Goal: Transaction & Acquisition: Book appointment/travel/reservation

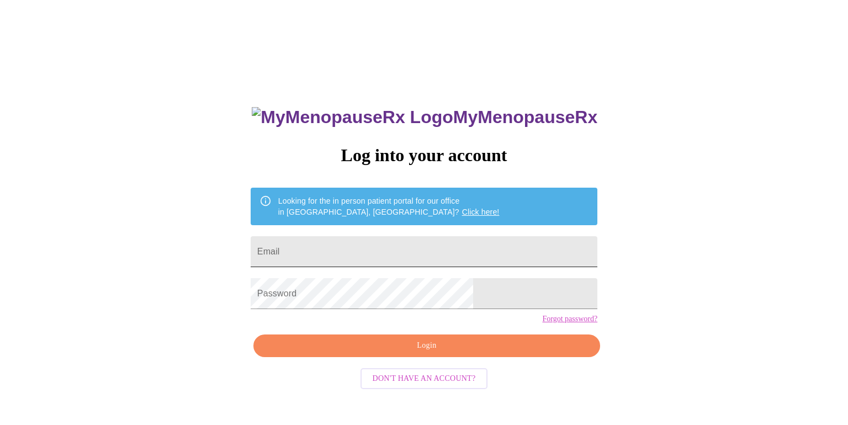
click at [481, 240] on input "Email" at bounding box center [424, 251] width 347 height 31
type input "[EMAIL_ADDRESS][DOMAIN_NAME]"
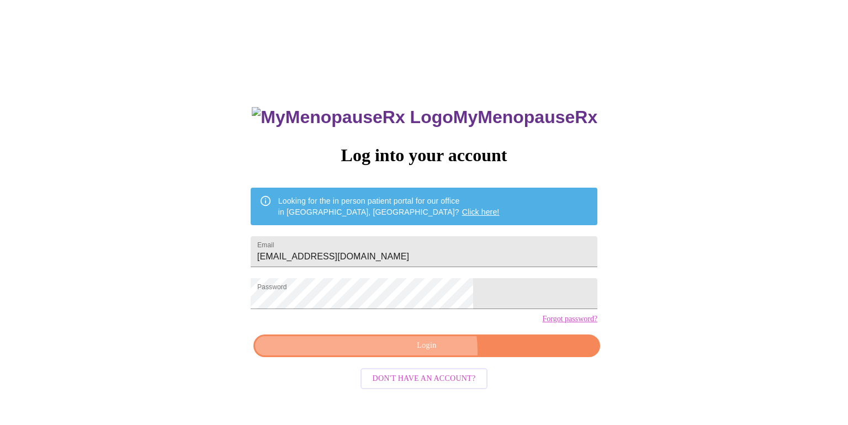
click at [415, 353] on span "Login" at bounding box center [426, 346] width 321 height 14
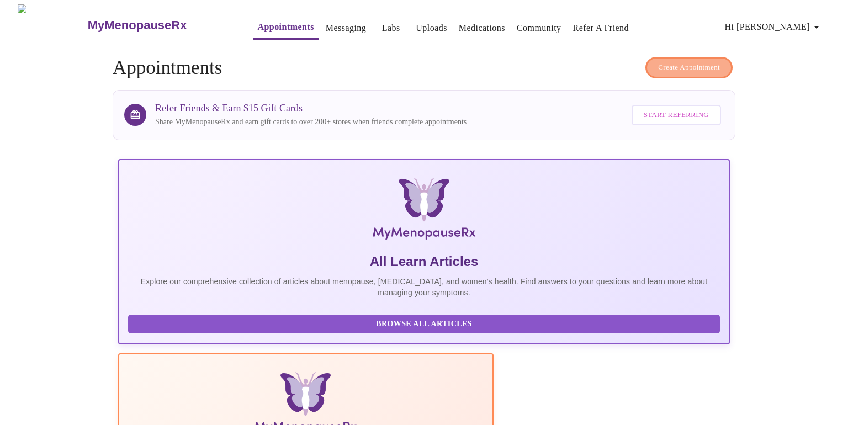
click at [667, 62] on span "Create Appointment" at bounding box center [689, 67] width 62 height 13
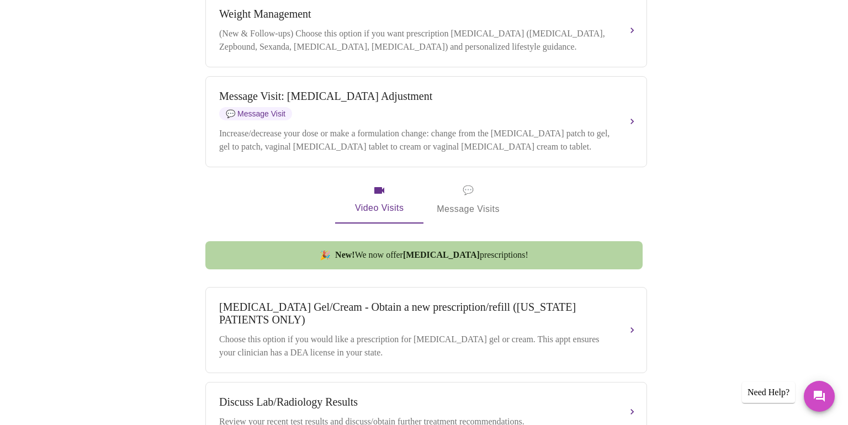
scroll to position [378, 0]
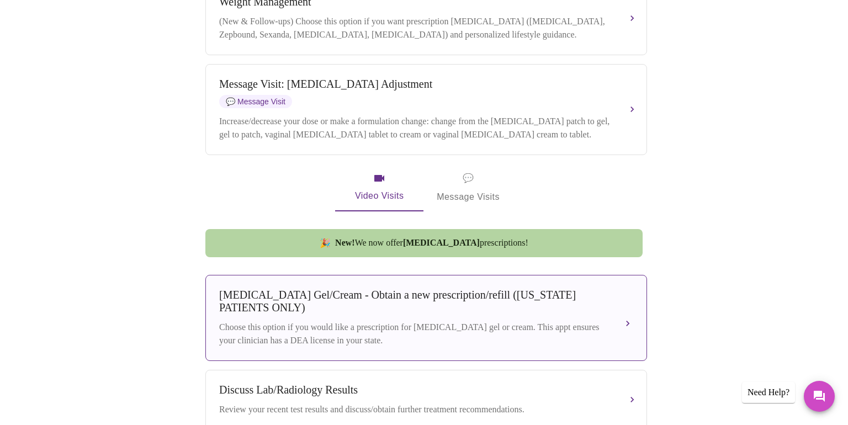
click at [427, 308] on div "[MEDICAL_DATA] Gel/Cream - Obtain a new prescription/refill ([US_STATE] PATIENT…" at bounding box center [415, 301] width 392 height 25
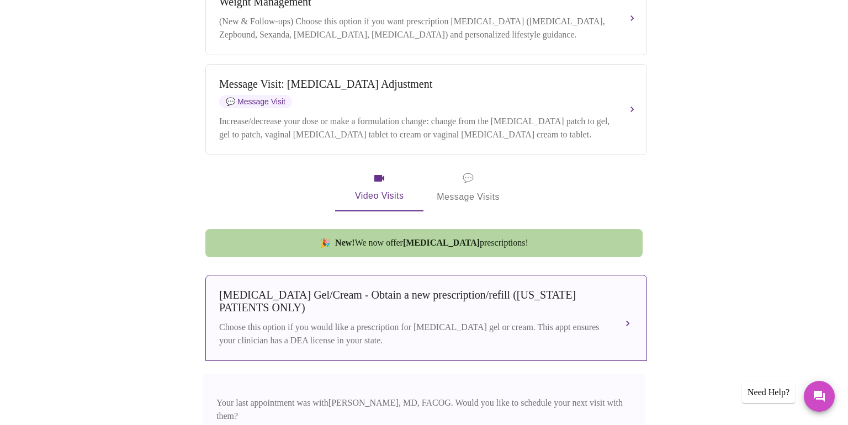
click at [429, 307] on div "[MEDICAL_DATA] Gel/Cream - Obtain a new prescription/refill ([US_STATE] PATIENT…" at bounding box center [415, 301] width 392 height 25
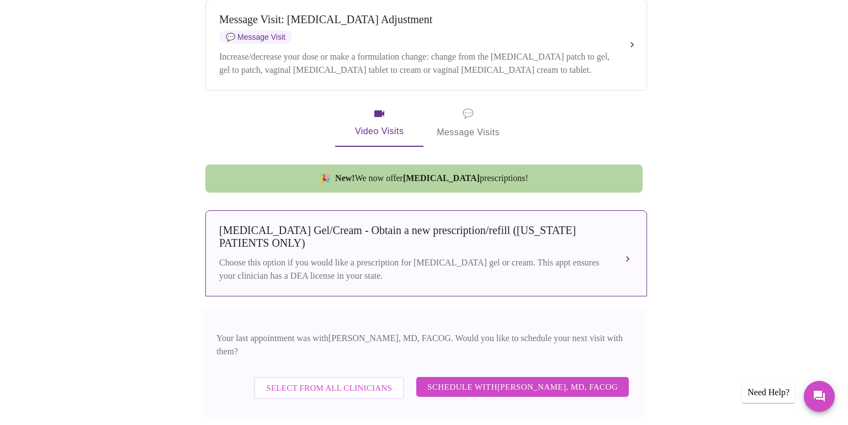
scroll to position [452, 0]
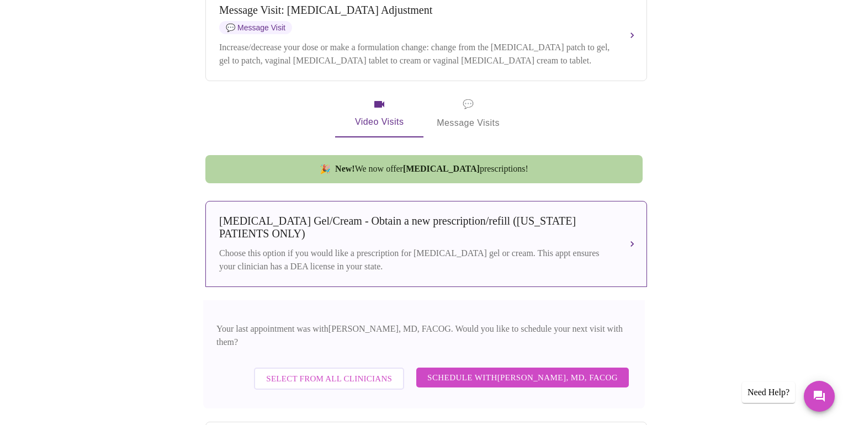
click at [342, 372] on span "Select from All Clinicians" at bounding box center [329, 379] width 126 height 14
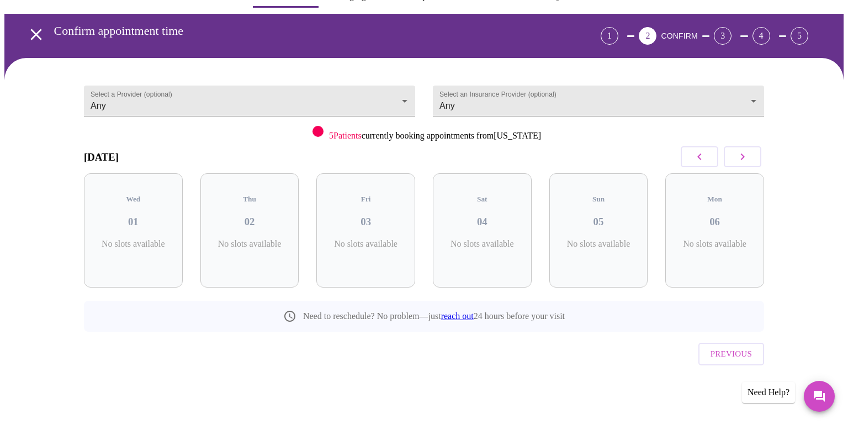
scroll to position [9, 0]
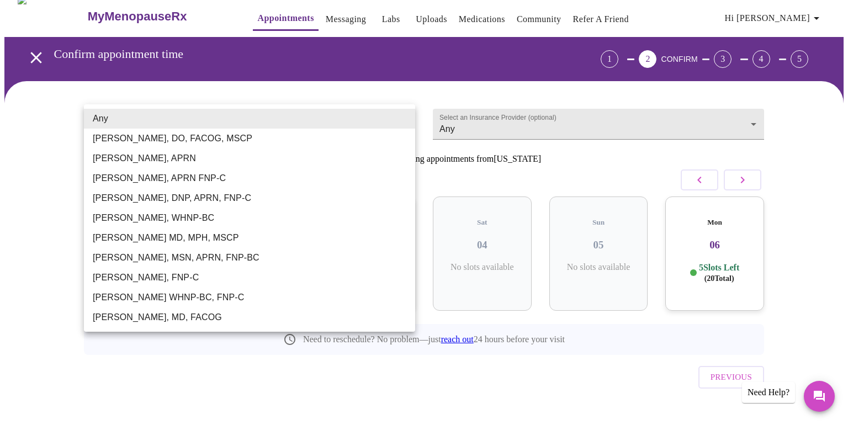
click at [403, 116] on body "MyMenopauseRx Appointments Messaging Labs Uploads Medications Community Refer a…" at bounding box center [424, 220] width 840 height 448
click at [315, 18] on div at bounding box center [424, 212] width 848 height 425
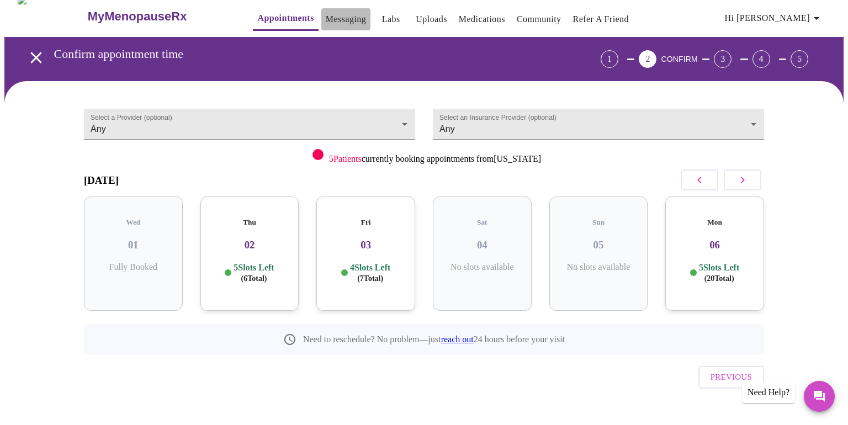
click at [326, 15] on link "Messaging" at bounding box center [346, 19] width 40 height 15
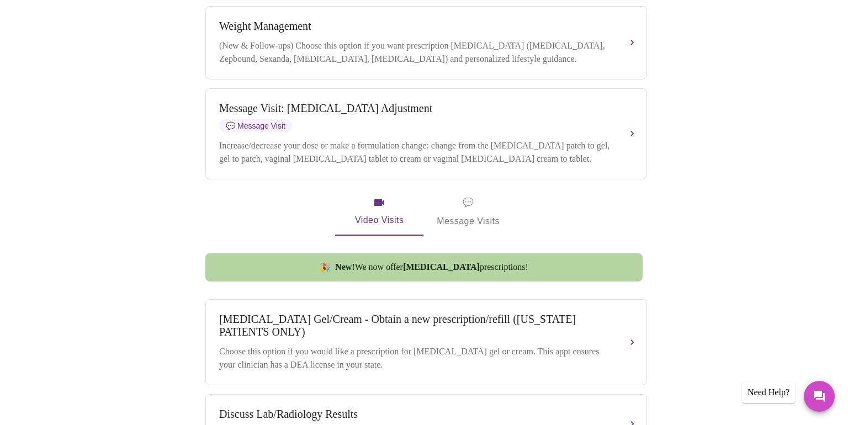
scroll to position [434, 0]
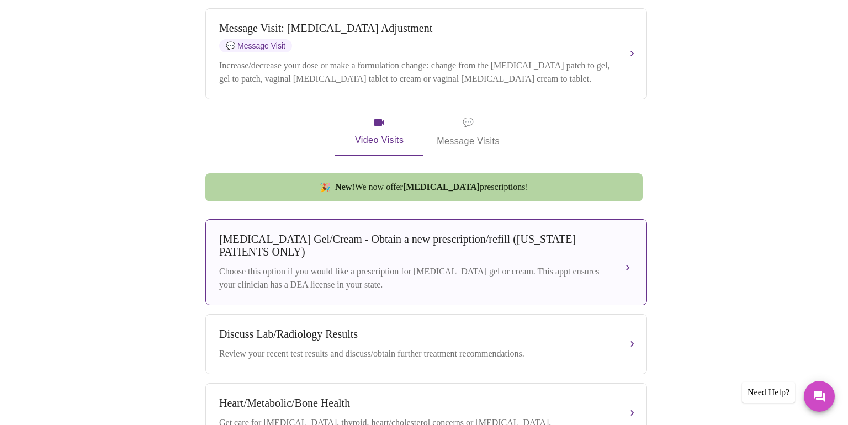
click at [254, 240] on div "[MEDICAL_DATA] Gel/Cream - Obtain a new prescription/refill ([US_STATE] PATIENT…" at bounding box center [415, 245] width 392 height 25
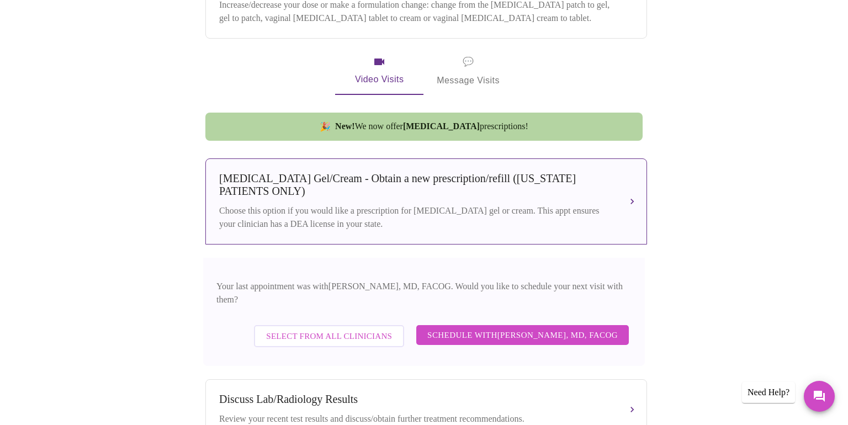
scroll to position [521, 0]
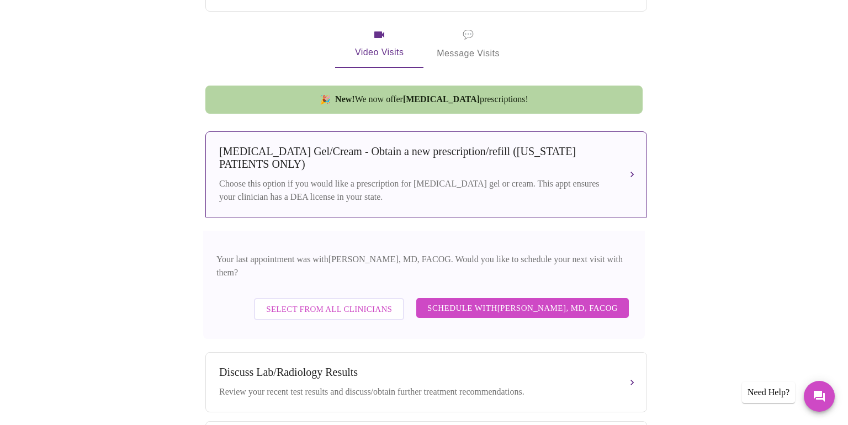
click at [349, 304] on span "Select from All Clinicians" at bounding box center [329, 309] width 126 height 14
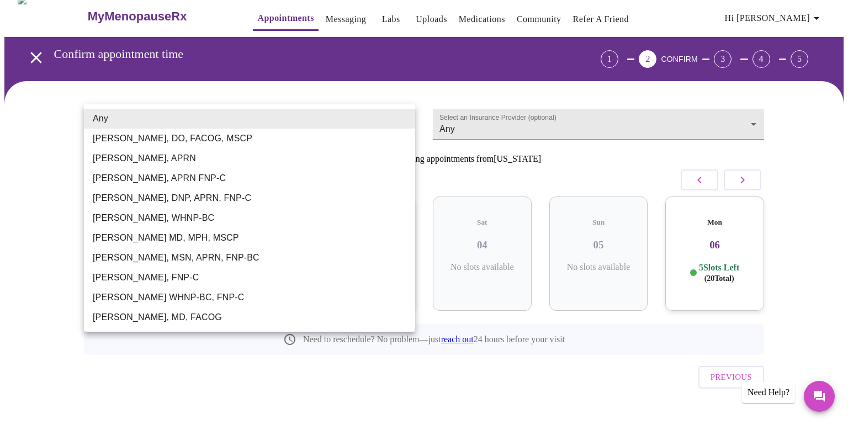
click at [408, 119] on body "MyMenopauseRx Appointments Messaging Labs Uploads Medications Community Refer a…" at bounding box center [424, 220] width 840 height 448
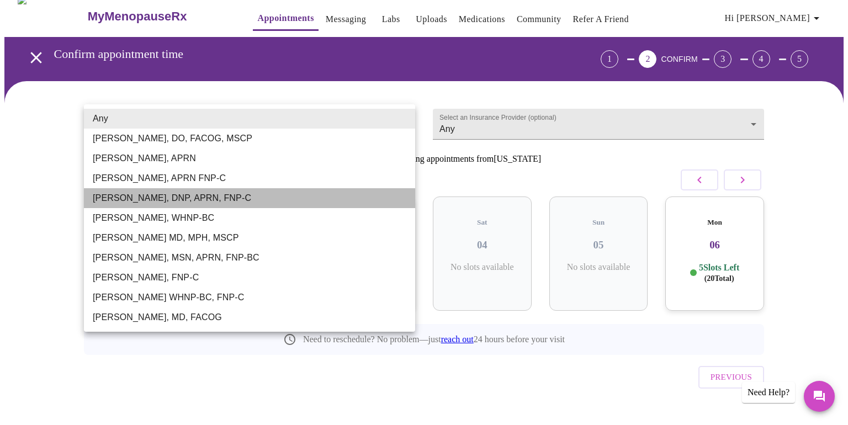
click at [278, 199] on li "[PERSON_NAME], DNP, APRN, FNP-C" at bounding box center [249, 198] width 331 height 20
type input "[PERSON_NAME], DNP, APRN, FNP-C"
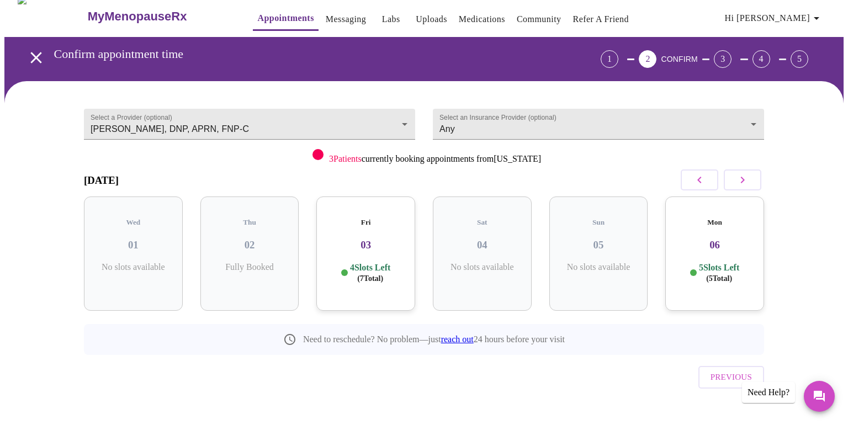
click at [336, 262] on div "4 Slots Left ( 7 Total)" at bounding box center [365, 273] width 81 height 22
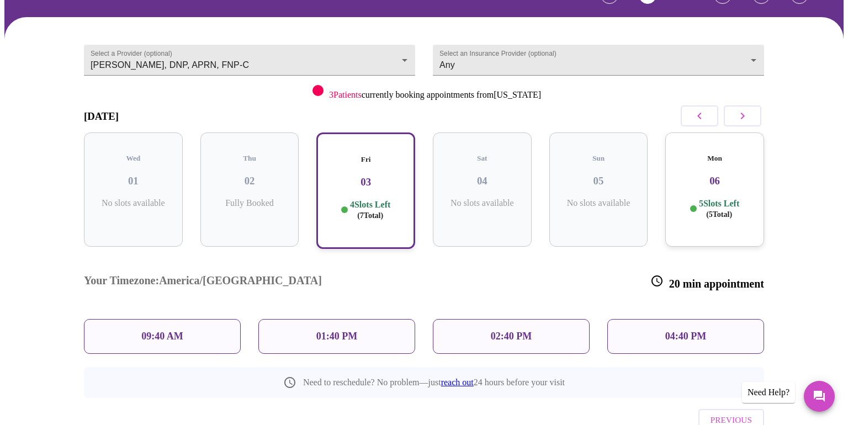
scroll to position [78, 0]
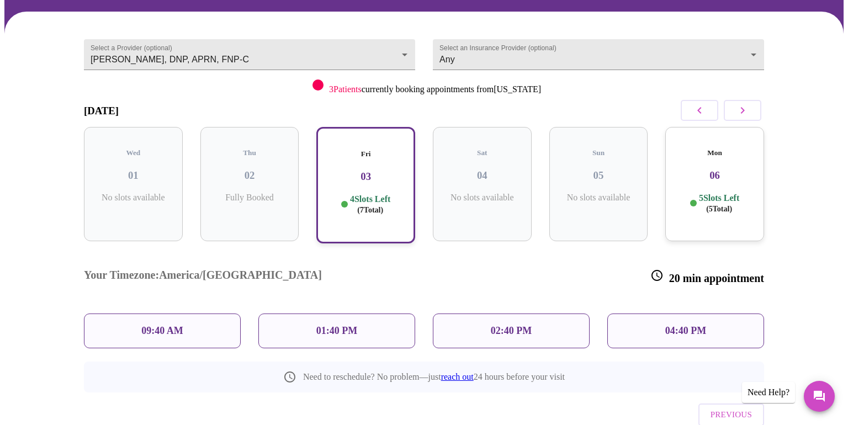
click at [334, 325] on p "01:40 PM" at bounding box center [336, 331] width 41 height 12
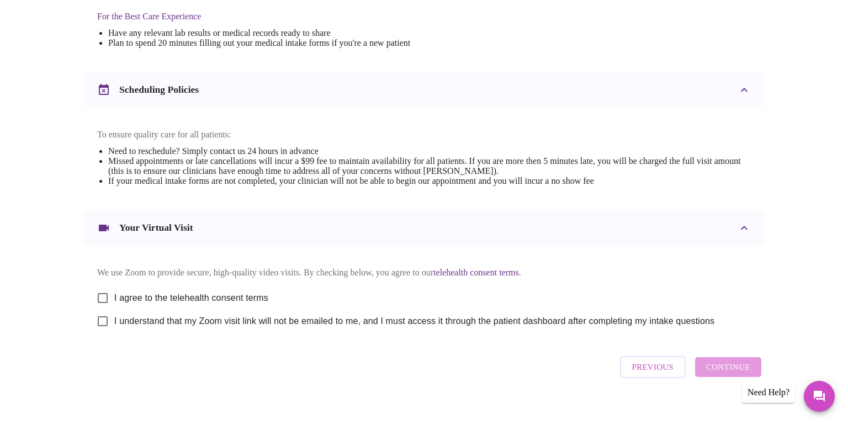
scroll to position [375, 0]
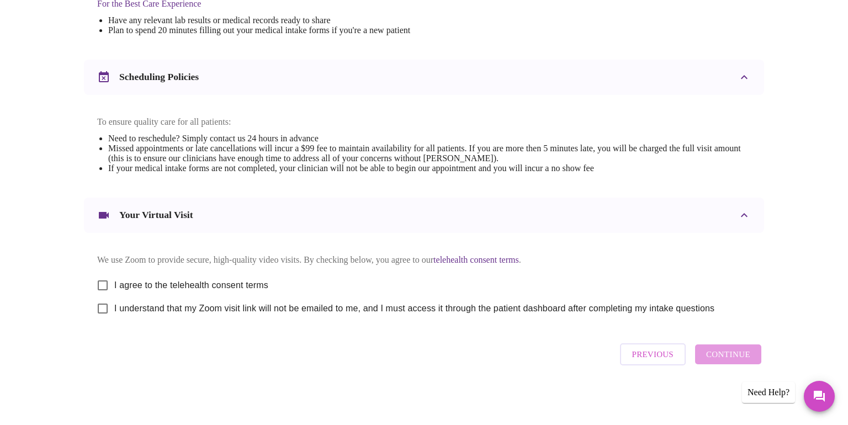
click at [104, 284] on input "I agree to the telehealth consent terms" at bounding box center [102, 285] width 23 height 23
checkbox input "true"
click at [103, 307] on input "I understand that my Zoom visit link will not be emailed to me, and I must acce…" at bounding box center [102, 308] width 23 height 23
checkbox input "true"
click at [721, 357] on span "Continue" at bounding box center [728, 354] width 44 height 14
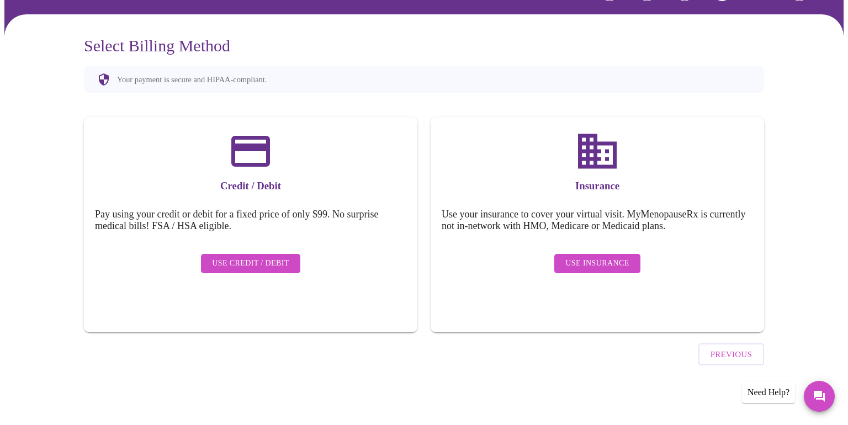
scroll to position [45, 0]
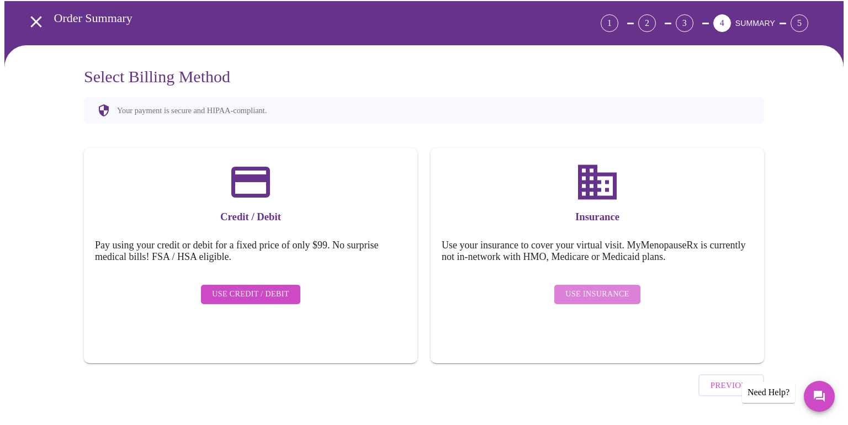
click at [613, 288] on span "Use Insurance" at bounding box center [598, 295] width 64 height 14
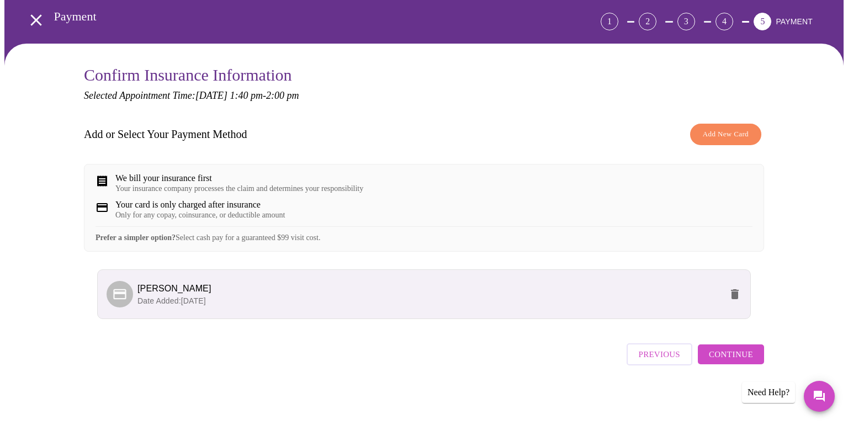
scroll to position [54, 0]
click at [733, 355] on span "Continue" at bounding box center [731, 354] width 44 height 14
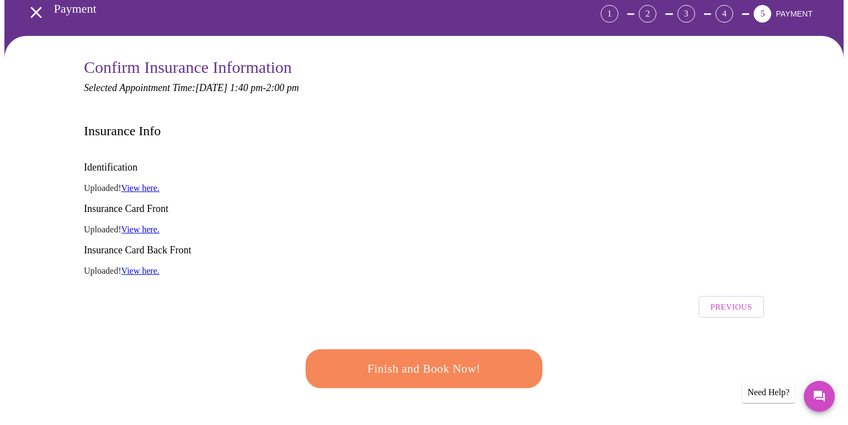
click at [458, 358] on span "Finish and Book Now!" at bounding box center [424, 368] width 209 height 21
